Goal: Communication & Community: Ask a question

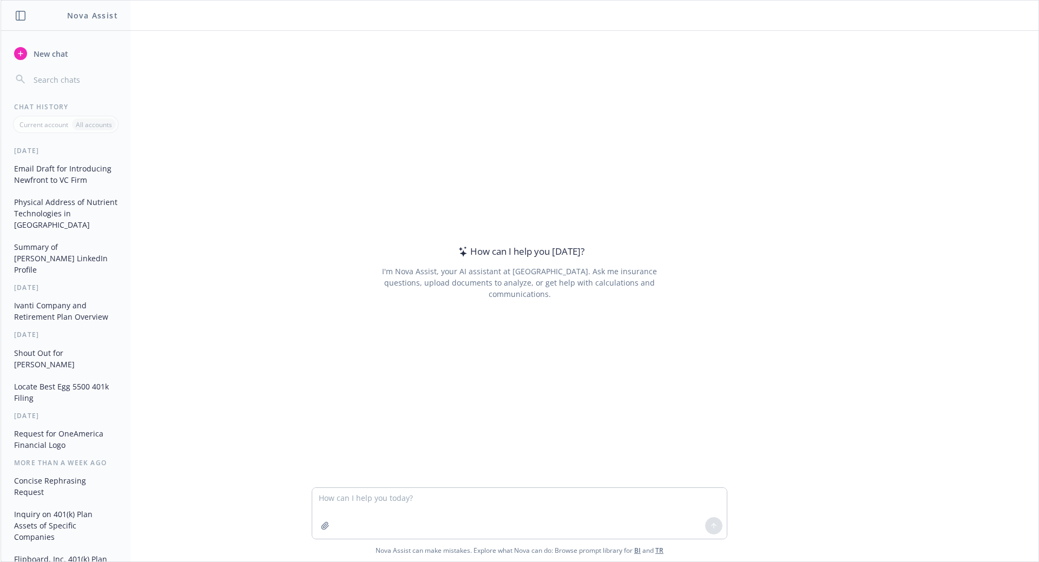
click at [408, 501] on textarea at bounding box center [519, 513] width 414 height 51
type textarea "how many software engineers does Newfront employe"
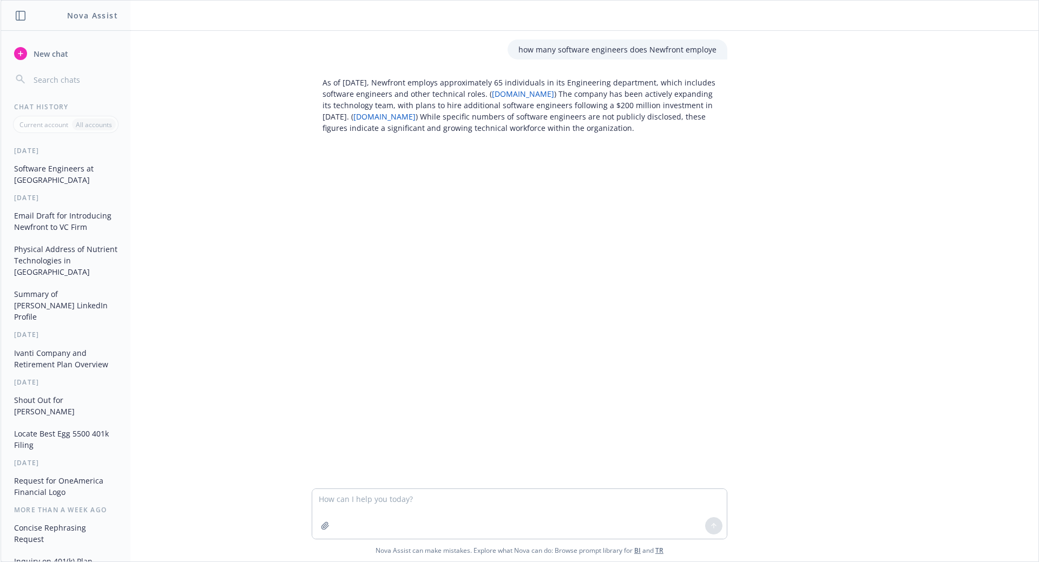
click at [34, 50] on span "New chat" at bounding box center [49, 53] width 37 height 11
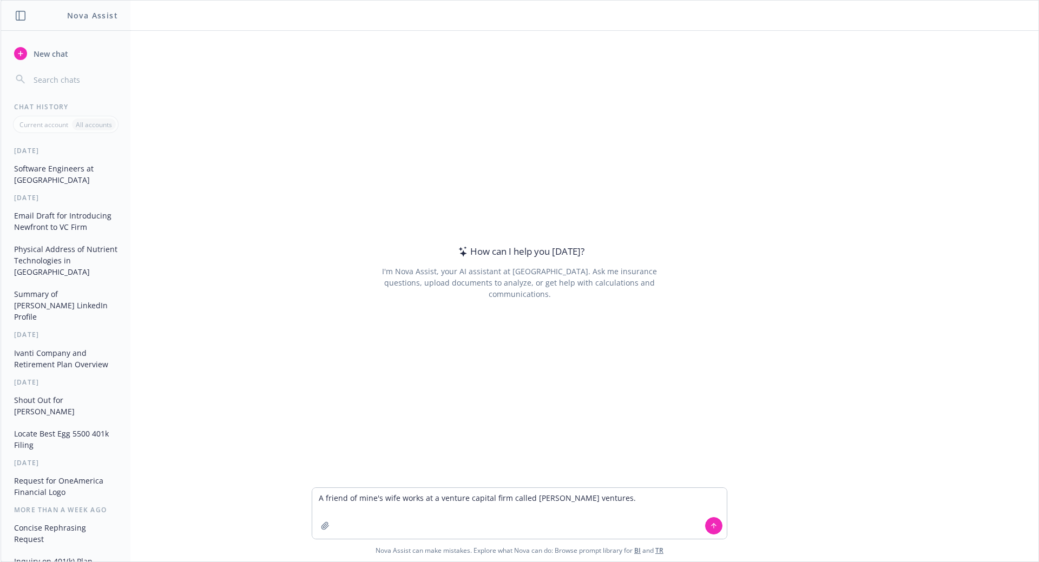
click at [603, 496] on textarea "A friend of mine's wife works at a venture capital firm called [PERSON_NAME] ve…" at bounding box center [519, 513] width 414 height 51
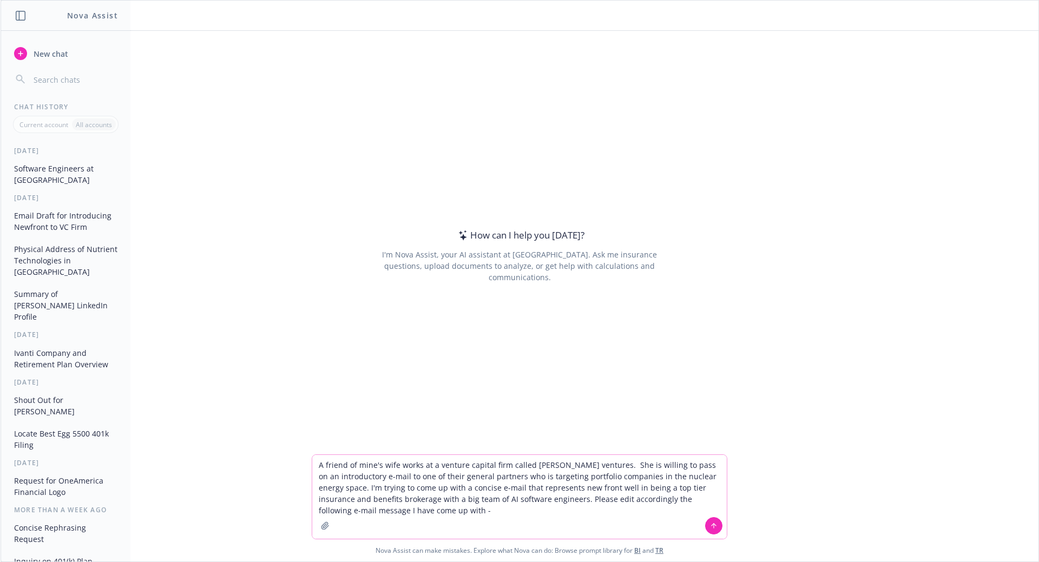
click at [420, 516] on textarea "A friend of mine's wife works at a venture capital firm called [PERSON_NAME] ve…" at bounding box center [519, 497] width 414 height 84
paste textarea "Lo Ipsum, Dolors ametc adi elits doei te incididunt ut la etd magna aliquae ad …"
type textarea "L ipsumd si amet'c adip elits do e tempori utlabor etdo magnaa enimad minimven.…"
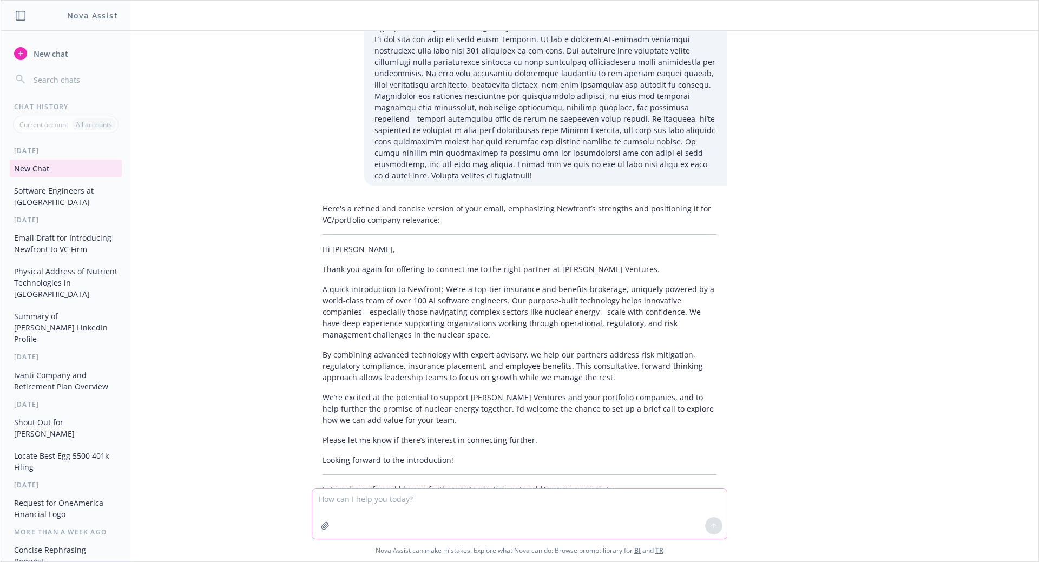
scroll to position [104, 0]
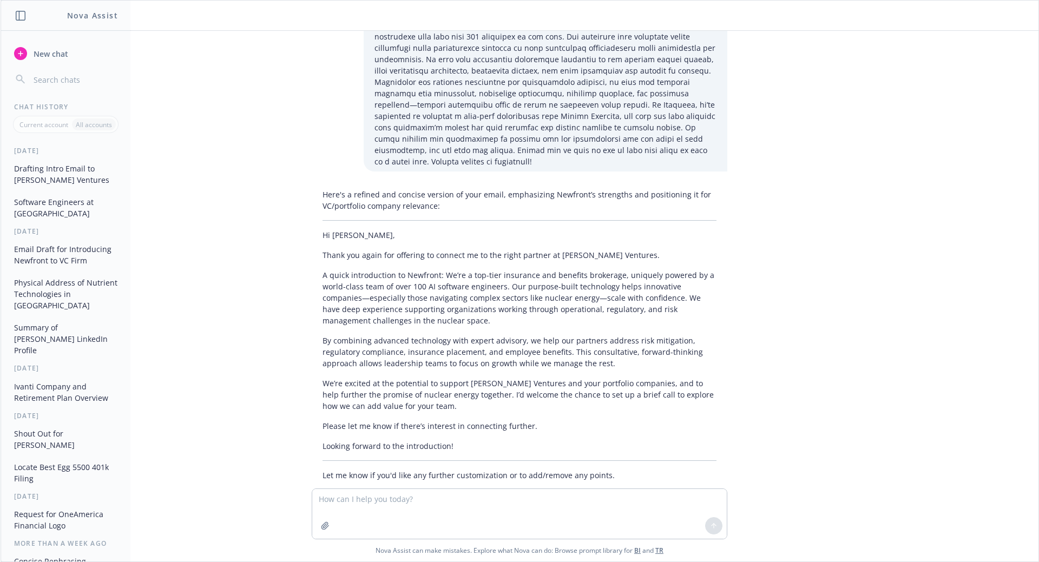
click at [455, 440] on p "Looking forward to the introduction!" at bounding box center [519, 445] width 394 height 11
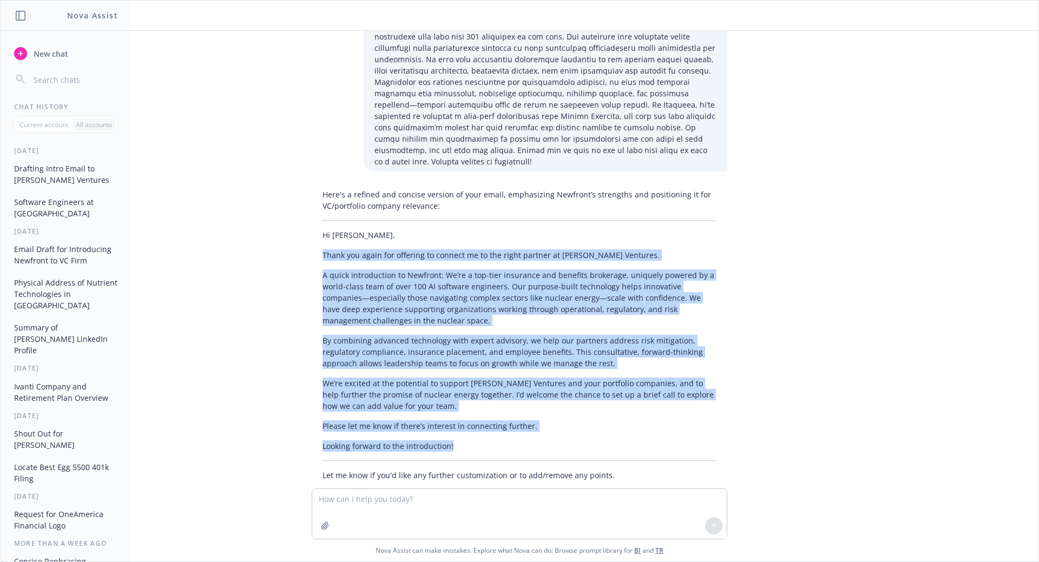
drag, startPoint x: 448, startPoint y: 424, endPoint x: 307, endPoint y: 238, distance: 233.9
click at [312, 238] on div "Here's a refined and concise version of your email, emphasizing Newfront’s stre…" at bounding box center [519, 334] width 415 height 301
copy div "Lorem ips dolor sit ametcons ad elitsed do ei tem incid utlabor et Dolore Magna…"
click at [370, 506] on textarea at bounding box center [519, 514] width 414 height 50
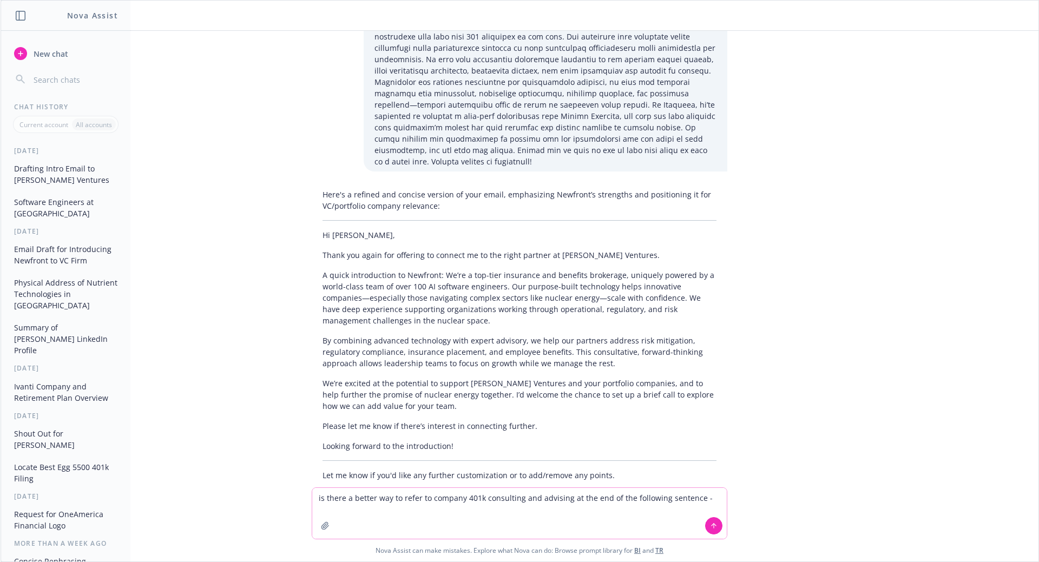
paste textarea "partners address risk mitigation, regulatory compliance, insurance placement, e…"
type textarea "is there a better way to refer to company 401k consulting and advising at the e…"
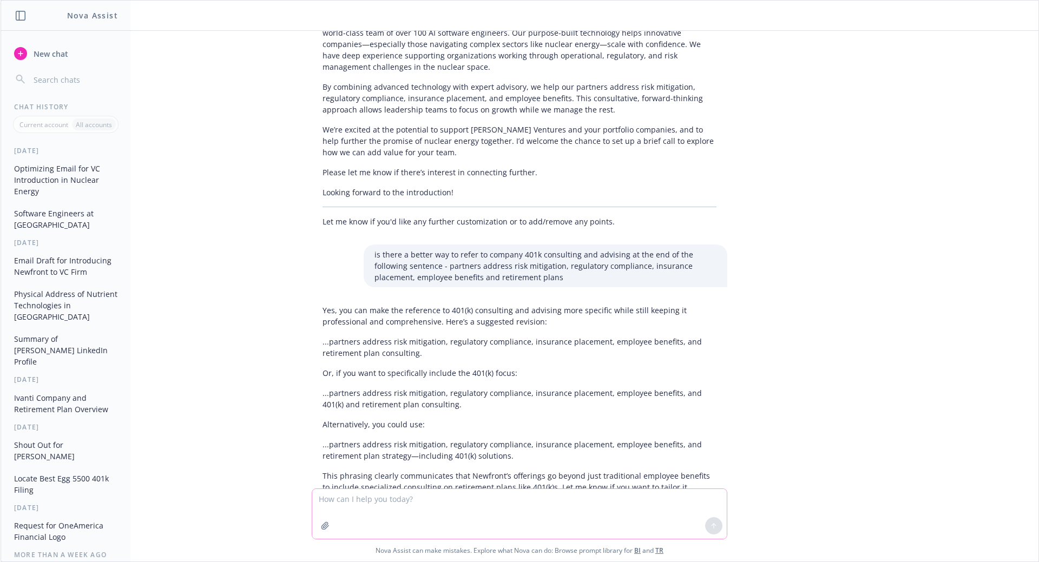
scroll to position [369, 0]
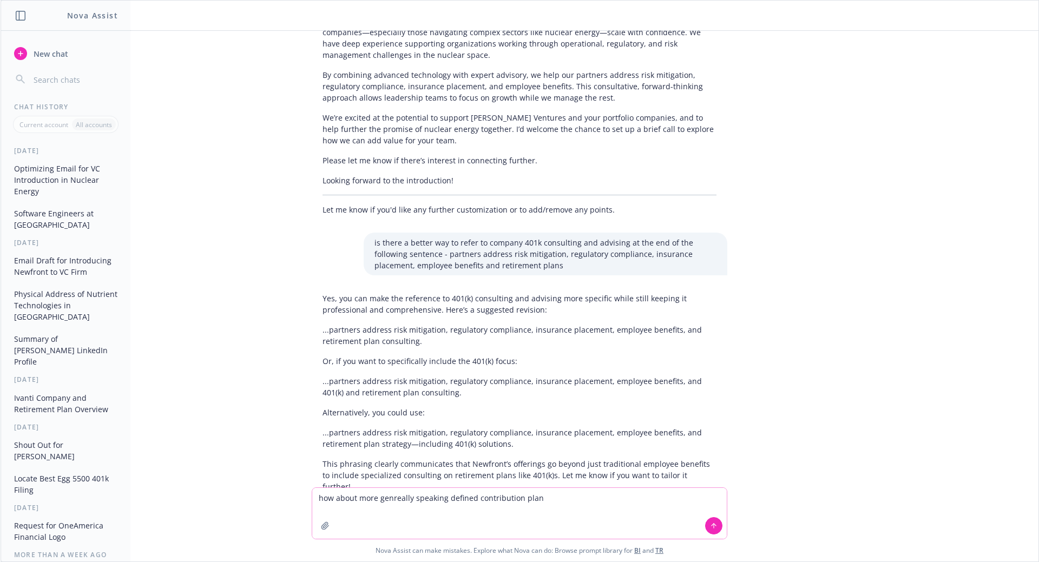
type textarea "how about more genreally speaking defined contribution plans"
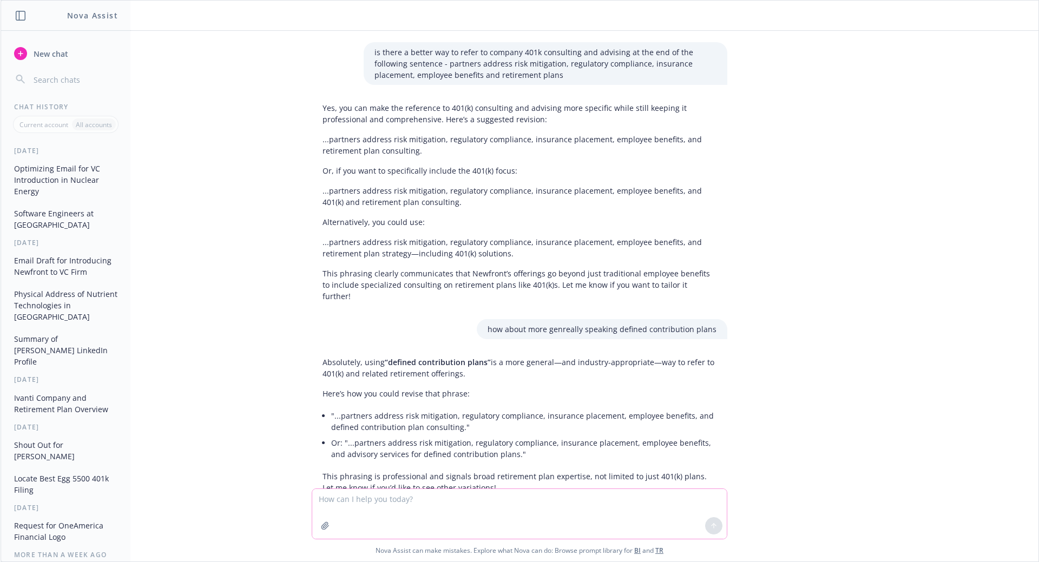
scroll to position [561, 0]
